Goal: Use online tool/utility: Use online tool/utility

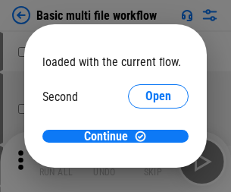
click at [145, 136] on span "Open" at bounding box center [158, 142] width 26 height 12
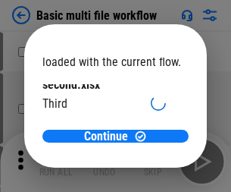
scroll to position [43, 0]
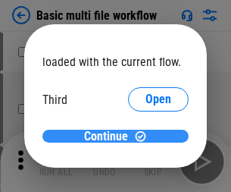
click at [110, 136] on span "Continue" at bounding box center [106, 136] width 44 height 12
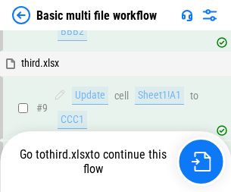
scroll to position [634, 0]
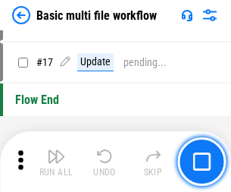
click at [56, 161] on img "button" at bounding box center [56, 156] width 18 height 18
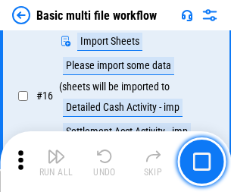
scroll to position [1008, 0]
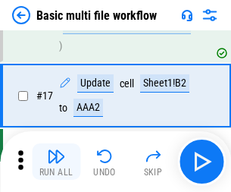
click at [56, 161] on img "button" at bounding box center [56, 156] width 18 height 18
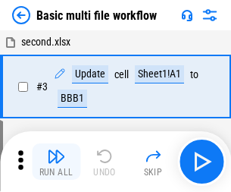
click at [56, 161] on img "button" at bounding box center [56, 156] width 18 height 18
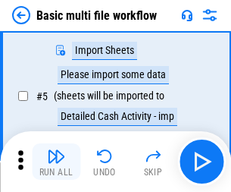
click at [56, 161] on img "button" at bounding box center [56, 156] width 18 height 18
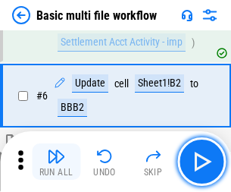
click at [56, 161] on img "button" at bounding box center [56, 156] width 18 height 18
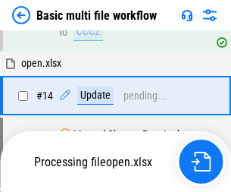
scroll to position [901, 0]
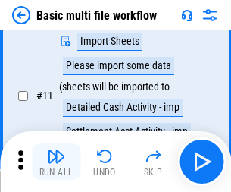
click at [56, 161] on img "button" at bounding box center [56, 156] width 18 height 18
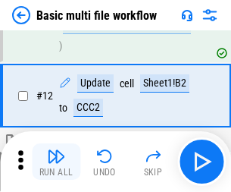
click at [56, 161] on img "button" at bounding box center [56, 156] width 18 height 18
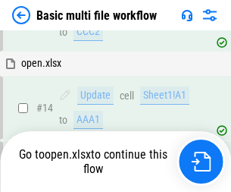
scroll to position [1008, 0]
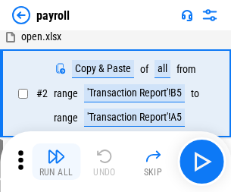
click at [56, 161] on img "button" at bounding box center [56, 156] width 18 height 18
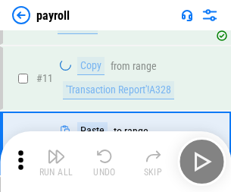
scroll to position [187, 0]
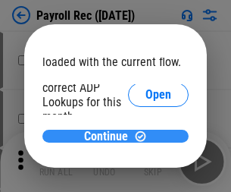
click at [110, 136] on span "Continue" at bounding box center [106, 136] width 44 height 12
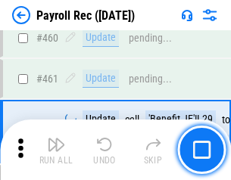
scroll to position [8073, 0]
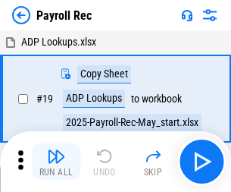
click at [56, 161] on img "button" at bounding box center [56, 156] width 18 height 18
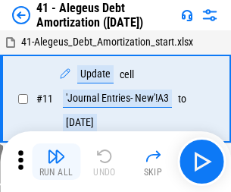
click at [56, 161] on img "button" at bounding box center [56, 156] width 18 height 18
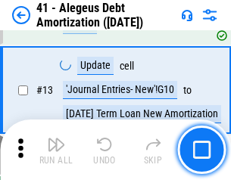
scroll to position [187, 0]
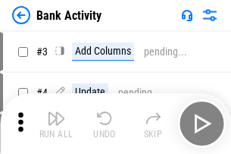
click at [56, 123] on img "button" at bounding box center [56, 118] width 18 height 18
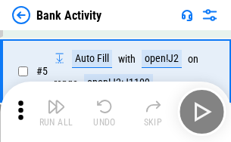
scroll to position [80, 0]
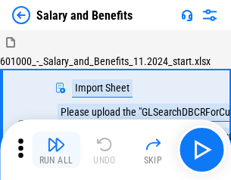
click at [56, 150] on img "button" at bounding box center [56, 145] width 18 height 18
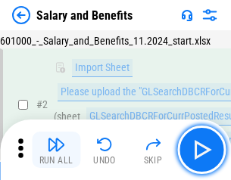
scroll to position [110, 0]
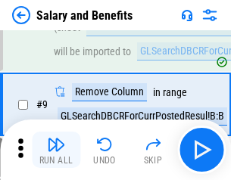
click at [56, 150] on img "button" at bounding box center [56, 145] width 18 height 18
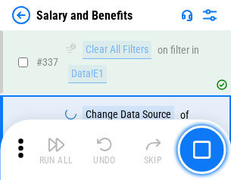
scroll to position [7093, 0]
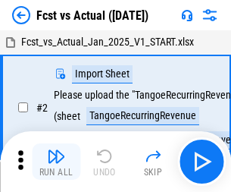
click at [56, 150] on img "button" at bounding box center [56, 156] width 18 height 18
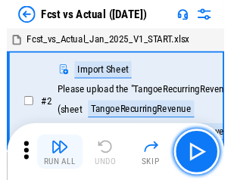
scroll to position [142, 0]
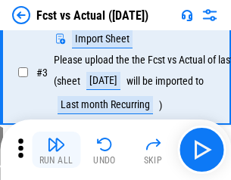
click at [56, 150] on img "button" at bounding box center [56, 145] width 18 height 18
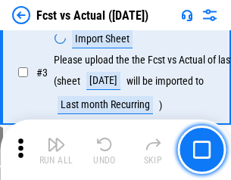
scroll to position [227, 0]
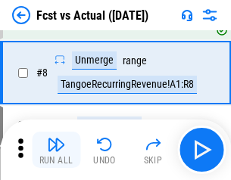
click at [56, 150] on img "button" at bounding box center [56, 145] width 18 height 18
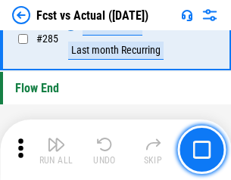
scroll to position [7170, 0]
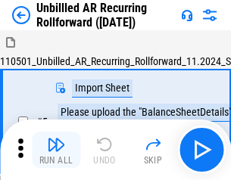
click at [56, 150] on img "button" at bounding box center [56, 145] width 18 height 18
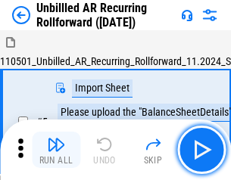
scroll to position [142, 0]
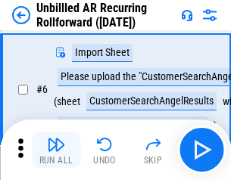
click at [56, 150] on img "button" at bounding box center [56, 145] width 18 height 18
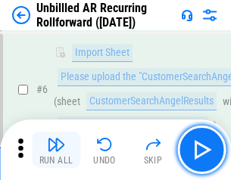
scroll to position [244, 0]
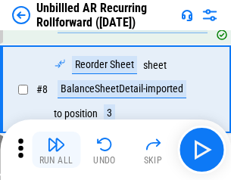
click at [56, 150] on img "button" at bounding box center [56, 145] width 18 height 18
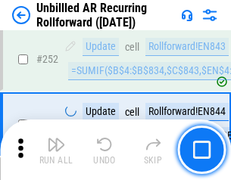
scroll to position [5146, 0]
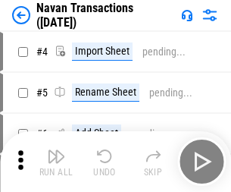
click at [56, 150] on img "button" at bounding box center [56, 156] width 18 height 18
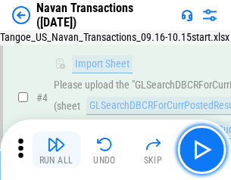
scroll to position [130, 0]
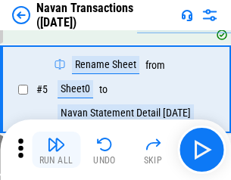
click at [56, 150] on img "button" at bounding box center [56, 145] width 18 height 18
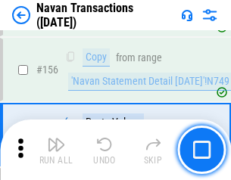
scroll to position [4912, 0]
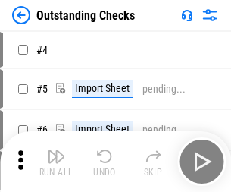
click at [56, 150] on img "button" at bounding box center [56, 156] width 18 height 18
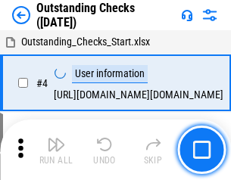
scroll to position [158, 0]
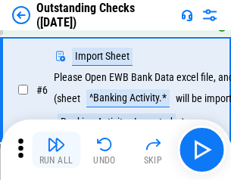
click at [56, 150] on img "button" at bounding box center [56, 145] width 18 height 18
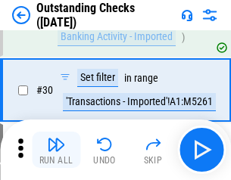
click at [56, 150] on img "button" at bounding box center [56, 145] width 18 height 18
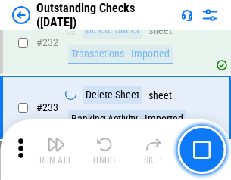
scroll to position [4600, 0]
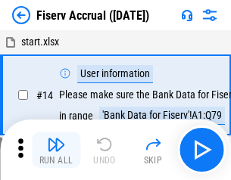
click at [56, 150] on img "button" at bounding box center [56, 145] width 18 height 18
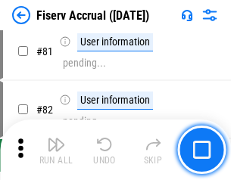
scroll to position [1991, 0]
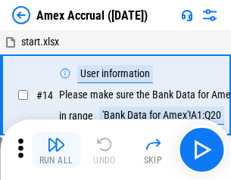
click at [56, 150] on img "button" at bounding box center [56, 145] width 18 height 18
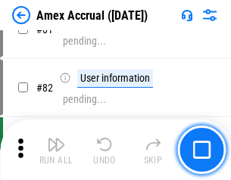
scroll to position [1966, 0]
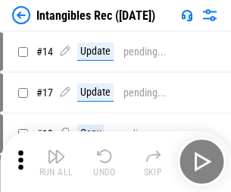
click at [56, 161] on img "button" at bounding box center [56, 156] width 18 height 18
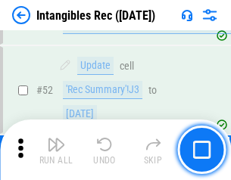
scroll to position [590, 0]
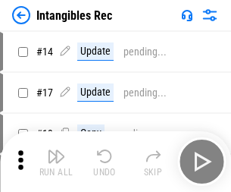
click at [56, 161] on img "button" at bounding box center [56, 156] width 18 height 18
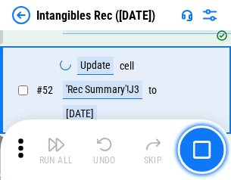
scroll to position [590, 0]
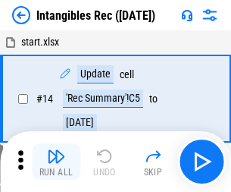
click at [56, 161] on img "button" at bounding box center [56, 156] width 18 height 18
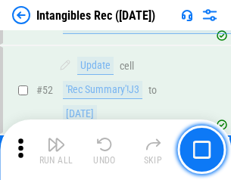
scroll to position [590, 0]
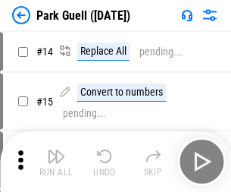
click at [56, 150] on img "button" at bounding box center [56, 156] width 18 height 18
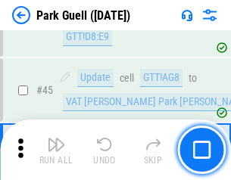
scroll to position [1894, 0]
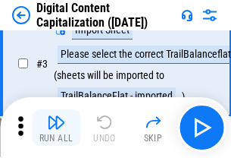
click at [56, 127] on img "button" at bounding box center [56, 122] width 18 height 18
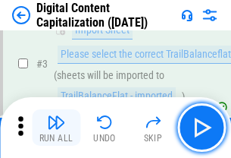
scroll to position [142, 0]
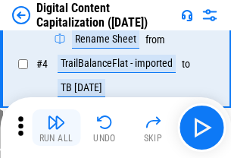
click at [56, 127] on img "button" at bounding box center [56, 122] width 18 height 18
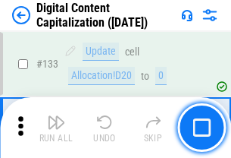
scroll to position [1607, 0]
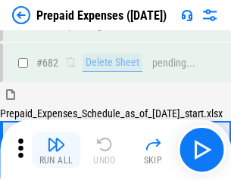
click at [56, 150] on img "button" at bounding box center [56, 145] width 18 height 18
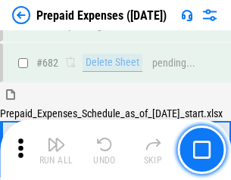
scroll to position [4165, 0]
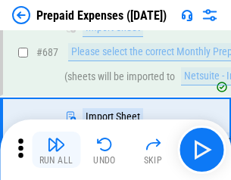
click at [56, 150] on img "button" at bounding box center [56, 145] width 18 height 18
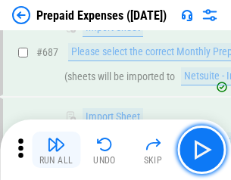
scroll to position [4243, 0]
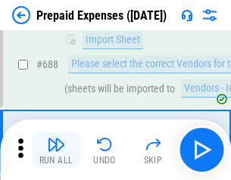
click at [56, 150] on img "button" at bounding box center [56, 145] width 18 height 18
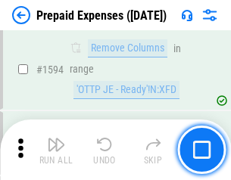
scroll to position [14750, 0]
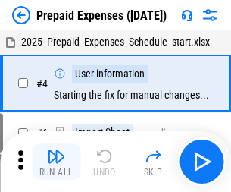
click at [56, 161] on img "button" at bounding box center [56, 156] width 18 height 18
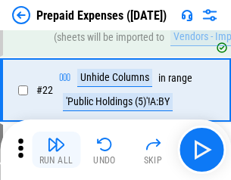
click at [56, 150] on img "button" at bounding box center [56, 145] width 18 height 18
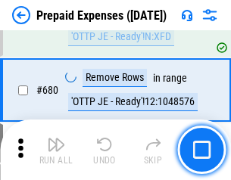
scroll to position [5275, 0]
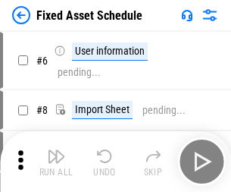
click at [56, 161] on img "button" at bounding box center [56, 156] width 18 height 18
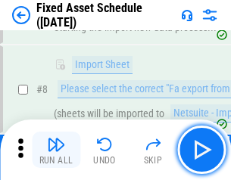
scroll to position [159, 0]
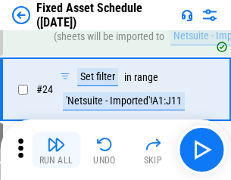
click at [56, 150] on img "button" at bounding box center [56, 145] width 18 height 18
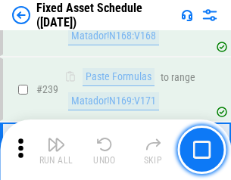
scroll to position [4693, 0]
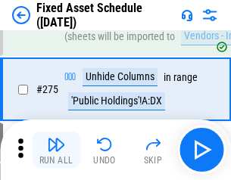
click at [56, 150] on img "button" at bounding box center [56, 145] width 18 height 18
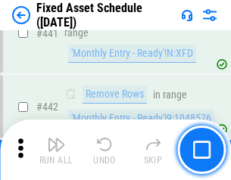
scroll to position [6772, 0]
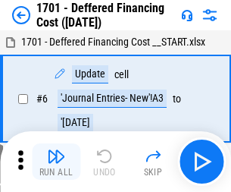
click at [56, 161] on img "button" at bounding box center [56, 156] width 18 height 18
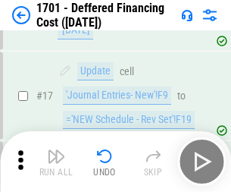
scroll to position [182, 0]
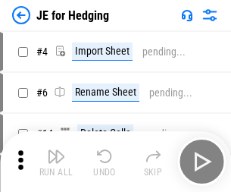
click at [56, 150] on img "button" at bounding box center [56, 156] width 18 height 18
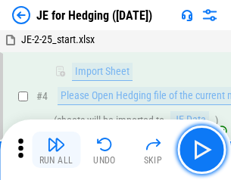
scroll to position [86, 0]
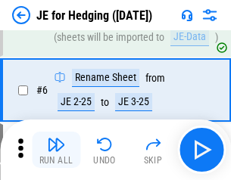
click at [56, 150] on img "button" at bounding box center [56, 145] width 18 height 18
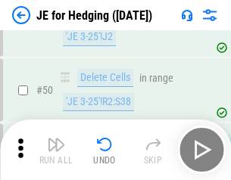
scroll to position [981, 0]
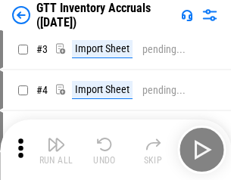
click at [56, 150] on img "button" at bounding box center [56, 145] width 18 height 18
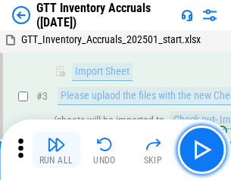
scroll to position [98, 0]
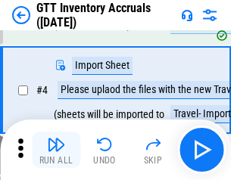
click at [56, 150] on img "button" at bounding box center [56, 145] width 18 height 18
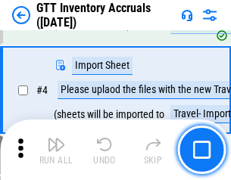
scroll to position [175, 0]
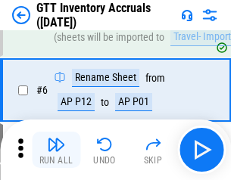
click at [56, 150] on img "button" at bounding box center [56, 145] width 18 height 18
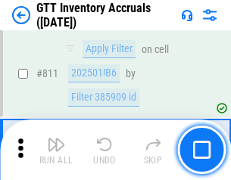
scroll to position [11499, 0]
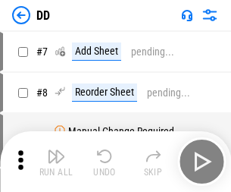
click at [56, 161] on img "button" at bounding box center [56, 156] width 18 height 18
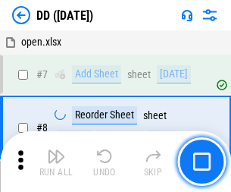
scroll to position [146, 0]
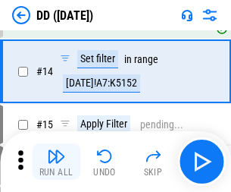
click at [56, 161] on img "button" at bounding box center [56, 156] width 18 height 18
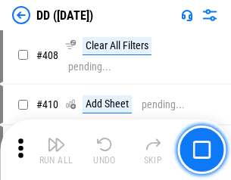
scroll to position [6778, 0]
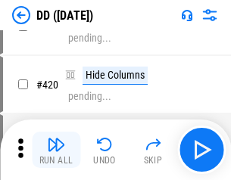
click at [56, 150] on img "button" at bounding box center [56, 145] width 18 height 18
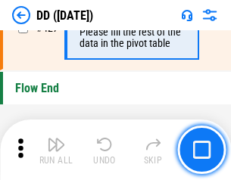
scroll to position [7251, 0]
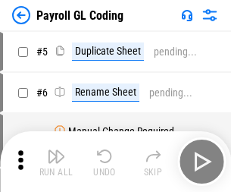
click at [56, 161] on img "button" at bounding box center [56, 156] width 18 height 18
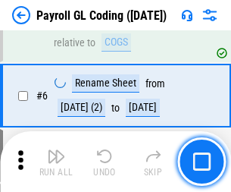
scroll to position [182, 0]
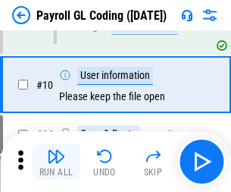
click at [56, 161] on img "button" at bounding box center [56, 156] width 18 height 18
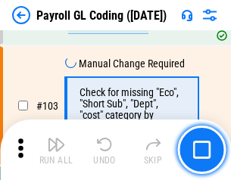
scroll to position [3554, 0]
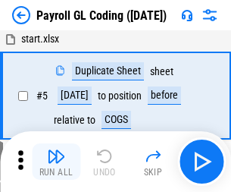
click at [56, 161] on img "button" at bounding box center [56, 156] width 18 height 18
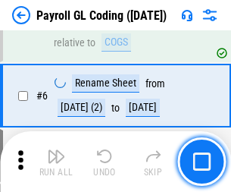
scroll to position [182, 0]
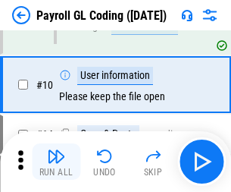
click at [56, 161] on img "button" at bounding box center [56, 156] width 18 height 18
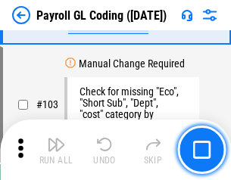
scroll to position [3554, 0]
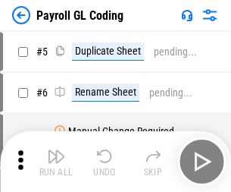
click at [56, 161] on img "button" at bounding box center [56, 156] width 18 height 18
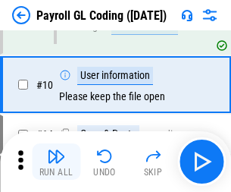
click at [56, 161] on img "button" at bounding box center [56, 156] width 18 height 18
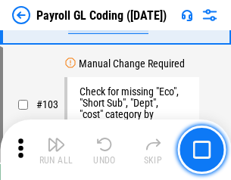
scroll to position [3554, 0]
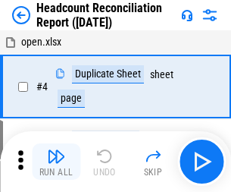
click at [56, 161] on img "button" at bounding box center [56, 156] width 18 height 18
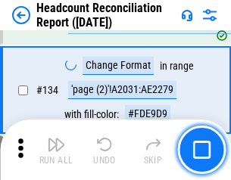
scroll to position [1821, 0]
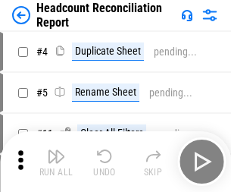
click at [56, 161] on img "button" at bounding box center [56, 156] width 18 height 18
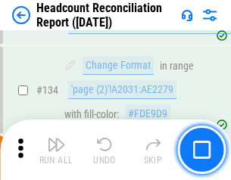
scroll to position [1821, 0]
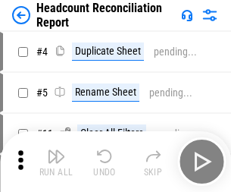
click at [56, 161] on img "button" at bounding box center [56, 156] width 18 height 18
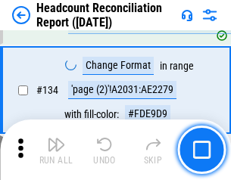
scroll to position [1821, 0]
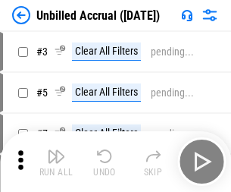
click at [56, 161] on img "button" at bounding box center [56, 156] width 18 height 18
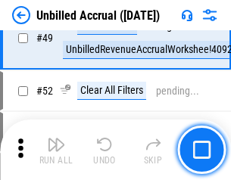
scroll to position [1374, 0]
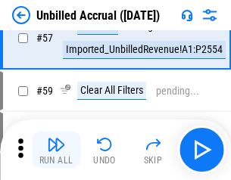
click at [56, 150] on img "button" at bounding box center [56, 145] width 18 height 18
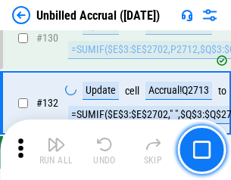
scroll to position [4512, 0]
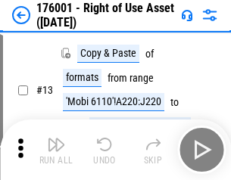
scroll to position [98, 0]
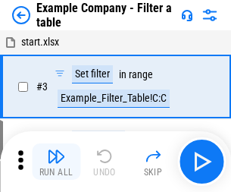
click at [56, 161] on img "button" at bounding box center [56, 156] width 18 height 18
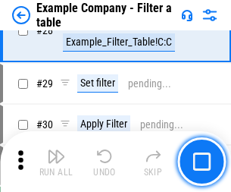
scroll to position [1386, 0]
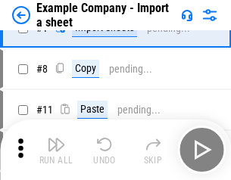
click at [56, 150] on img "button" at bounding box center [56, 145] width 18 height 18
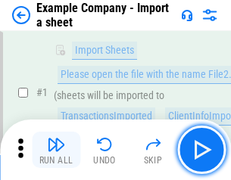
scroll to position [127, 0]
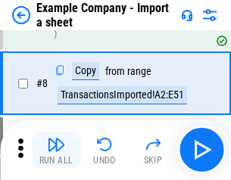
click at [56, 150] on img "button" at bounding box center [56, 145] width 18 height 18
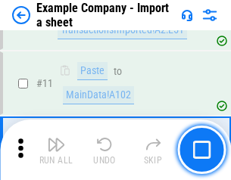
scroll to position [335, 0]
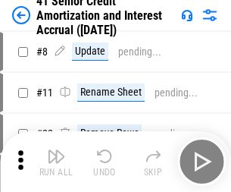
click at [56, 150] on img "button" at bounding box center [56, 156] width 18 height 18
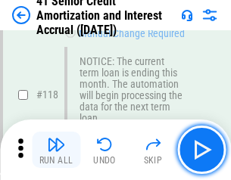
scroll to position [1429, 0]
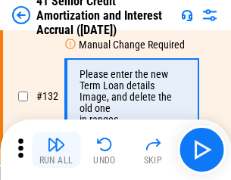
click at [56, 150] on img "button" at bounding box center [56, 145] width 18 height 18
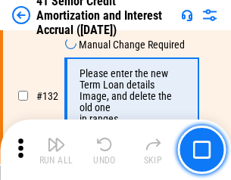
scroll to position [1583, 0]
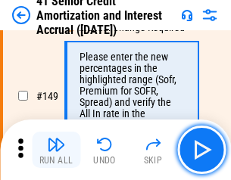
click at [56, 150] on img "button" at bounding box center [56, 145] width 18 height 18
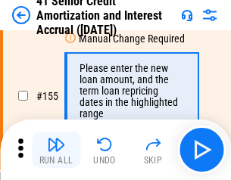
click at [56, 150] on img "button" at bounding box center [56, 145] width 18 height 18
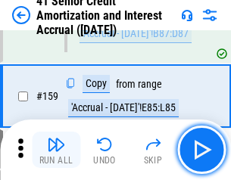
click at [56, 150] on img "button" at bounding box center [56, 145] width 18 height 18
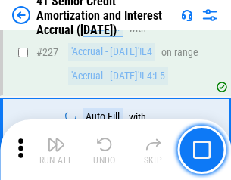
scroll to position [3393, 0]
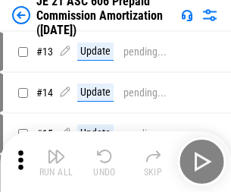
click at [56, 150] on img "button" at bounding box center [56, 156] width 18 height 18
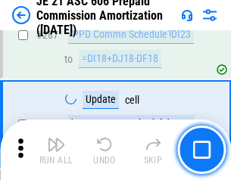
scroll to position [2788, 0]
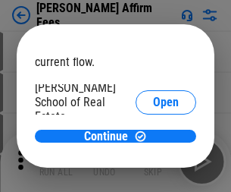
click at [153, 176] on span "Open" at bounding box center [166, 182] width 26 height 12
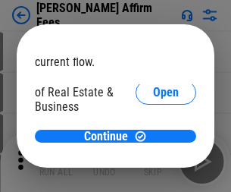
click at [153, 158] on span "Open" at bounding box center [166, 164] width 26 height 12
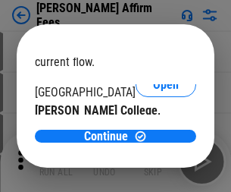
click at [153, 142] on span "Open" at bounding box center [166, 148] width 26 height 12
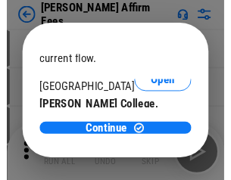
scroll to position [238, 0]
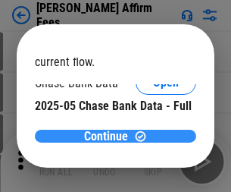
click at [110, 136] on span "Continue" at bounding box center [106, 136] width 44 height 12
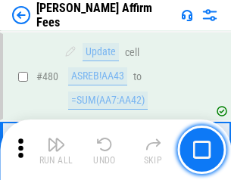
scroll to position [4119, 0]
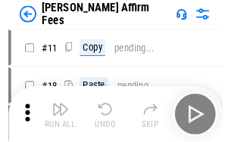
scroll to position [15, 0]
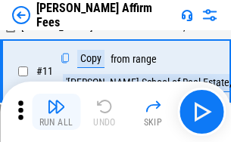
click at [56, 112] on img "button" at bounding box center [56, 107] width 18 height 18
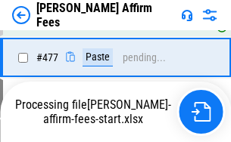
scroll to position [4061, 0]
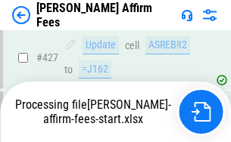
scroll to position [3973, 0]
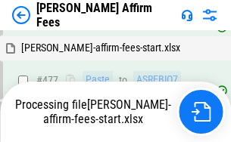
scroll to position [4138, 0]
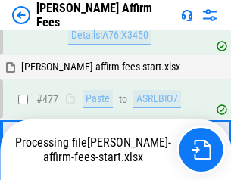
scroll to position [4042, 0]
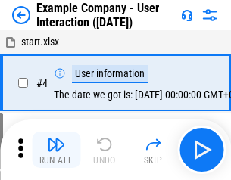
click at [56, 150] on img "button" at bounding box center [56, 145] width 18 height 18
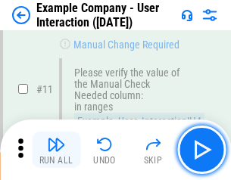
scroll to position [328, 0]
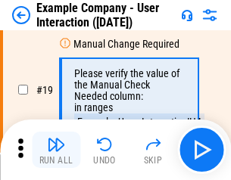
click at [56, 150] on img "button" at bounding box center [56, 145] width 18 height 18
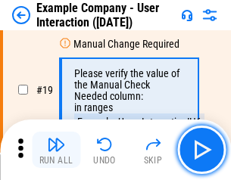
click at [56, 150] on img "button" at bounding box center [56, 145] width 18 height 18
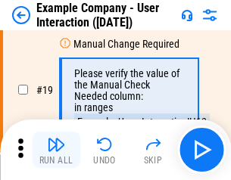
click at [56, 150] on img "button" at bounding box center [56, 145] width 18 height 18
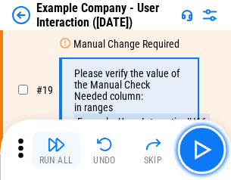
click at [56, 150] on img "button" at bounding box center [56, 145] width 18 height 18
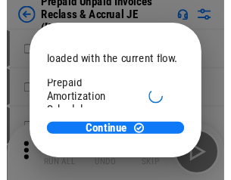
scroll to position [90, 0]
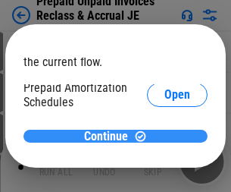
click at [110, 136] on span "Continue" at bounding box center [106, 136] width 44 height 12
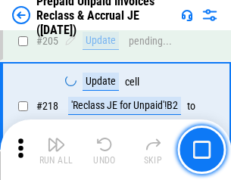
scroll to position [1963, 0]
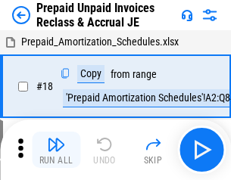
click at [56, 150] on img "button" at bounding box center [56, 145] width 18 height 18
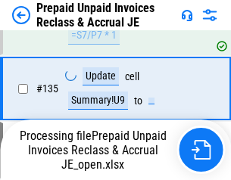
scroll to position [1963, 0]
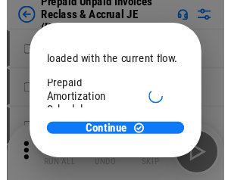
scroll to position [90, 0]
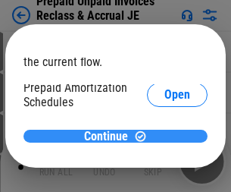
click at [110, 136] on span "Continue" at bounding box center [106, 136] width 44 height 12
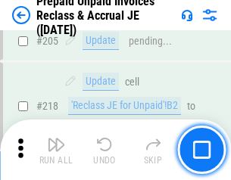
scroll to position [1963, 0]
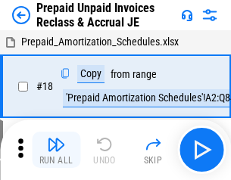
click at [56, 150] on img "button" at bounding box center [56, 145] width 18 height 18
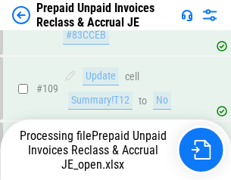
scroll to position [1236, 0]
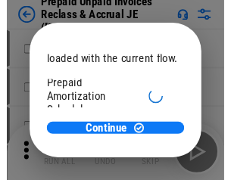
scroll to position [90, 0]
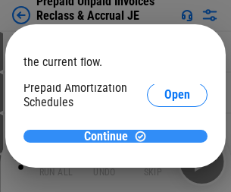
click at [110, 136] on span "Continue" at bounding box center [106, 136] width 44 height 12
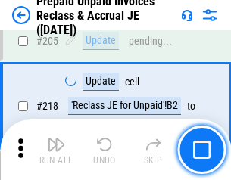
scroll to position [1963, 0]
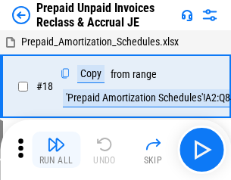
click at [56, 150] on img "button" at bounding box center [56, 145] width 18 height 18
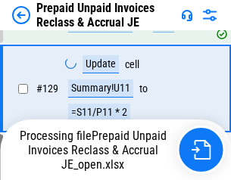
scroll to position [1963, 0]
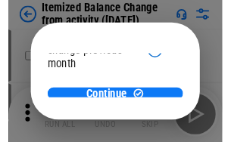
scroll to position [111, 0]
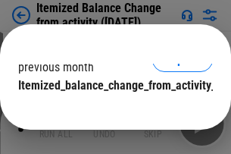
click at [110, 110] on span "Continue" at bounding box center [106, 116] width 44 height 12
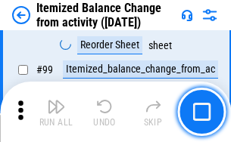
scroll to position [2314, 0]
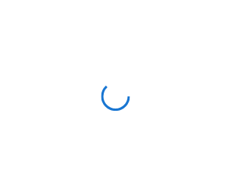
scroll to position [7, 0]
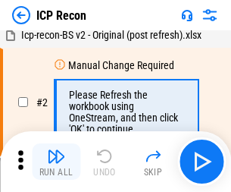
click at [56, 161] on img "button" at bounding box center [56, 156] width 18 height 18
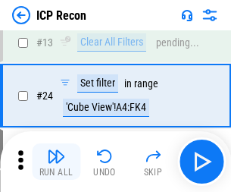
click at [56, 161] on img "button" at bounding box center [56, 156] width 18 height 18
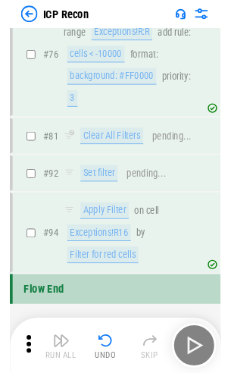
scroll to position [1232, 0]
